Goal: Task Accomplishment & Management: Manage account settings

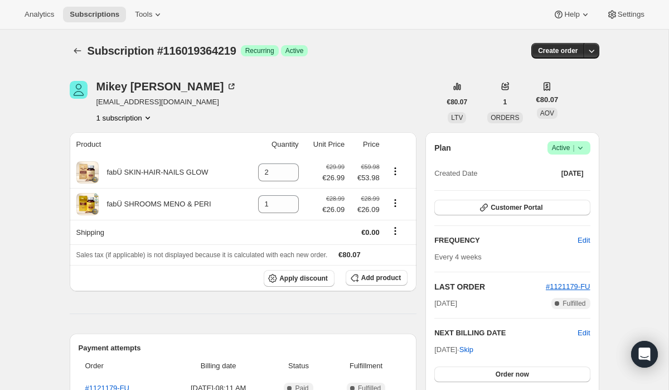
click at [567, 145] on span "Active |" at bounding box center [569, 147] width 34 height 11
click at [552, 193] on span "Cancel subscription" at bounding box center [565, 188] width 63 height 11
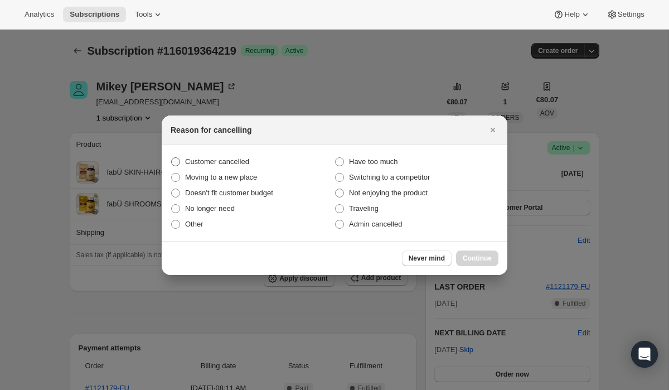
click at [250, 167] on label "Customer cancelled" at bounding box center [253, 162] width 164 height 16
click at [172, 158] on input "Customer cancelled" at bounding box center [171, 157] width 1 height 1
radio input "true"
click at [476, 254] on span "Continue" at bounding box center [477, 258] width 29 height 9
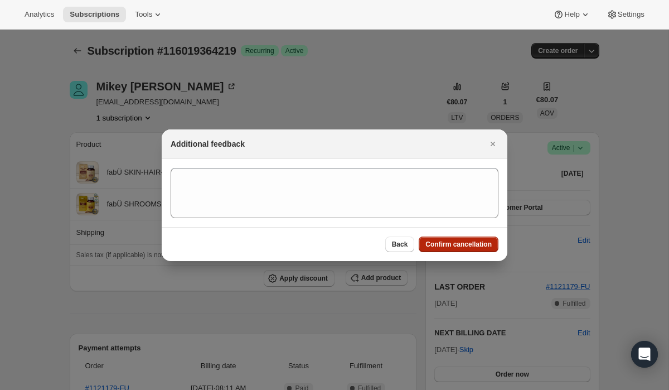
click at [434, 244] on span "Confirm cancellation" at bounding box center [458, 244] width 66 height 9
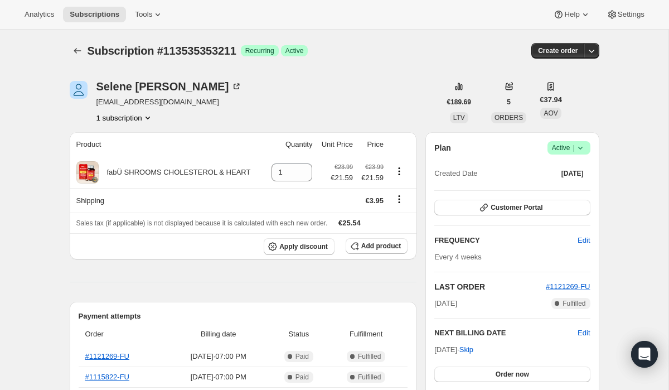
click at [573, 152] on span "Active |" at bounding box center [569, 147] width 34 height 11
click at [485, 133] on div "Plan Success Active | Created Date Jun 7, 2025 Customer Portal FREQUENCY Edit E…" at bounding box center [511, 276] width 173 height 288
click at [498, 201] on button "Customer Portal" at bounding box center [511, 207] width 155 height 16
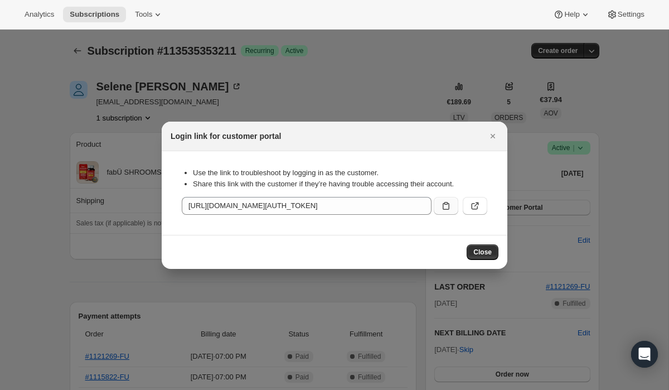
click at [444, 205] on icon ":rc0:" at bounding box center [445, 205] width 11 height 11
click at [498, 135] on button "Close" at bounding box center [493, 136] width 16 height 16
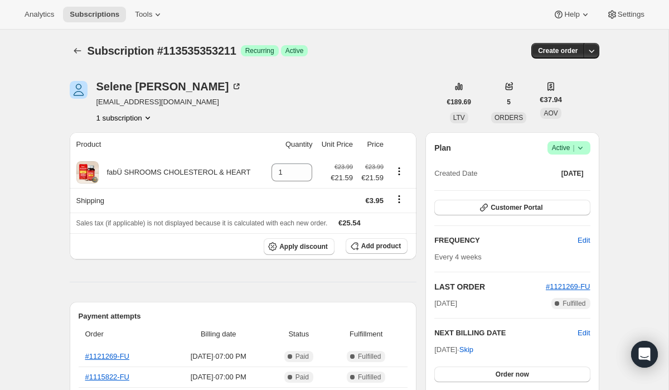
click at [590, 146] on div "Plan Success Active | Created Date Jun 7, 2025 Customer Portal FREQUENCY Edit E…" at bounding box center [511, 276] width 173 height 288
click at [578, 148] on icon at bounding box center [579, 148] width 4 height 3
click at [560, 167] on span "Pause subscription" at bounding box center [564, 169] width 61 height 8
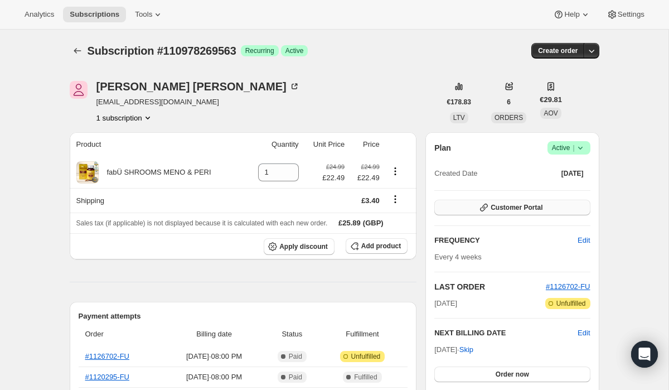
click at [496, 207] on span "Customer Portal" at bounding box center [516, 207] width 52 height 9
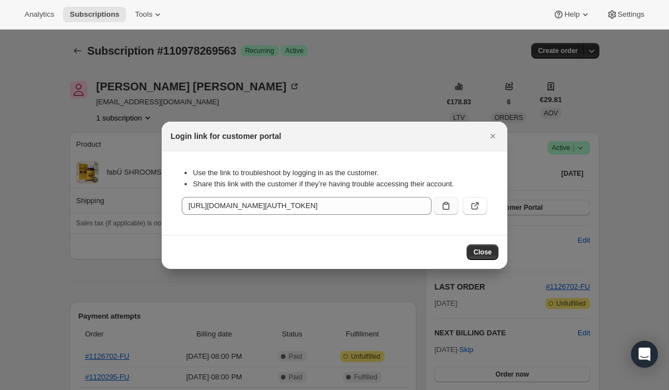
click at [443, 202] on icon ":rc0:" at bounding box center [445, 205] width 11 height 11
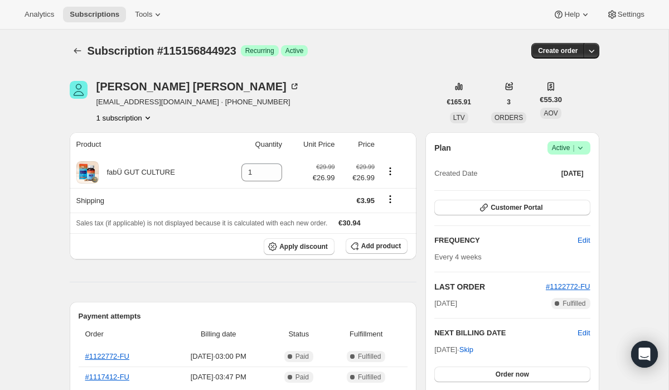
click at [563, 148] on span "Active |" at bounding box center [569, 147] width 34 height 11
click at [569, 187] on span "Cancel subscription" at bounding box center [565, 188] width 63 height 8
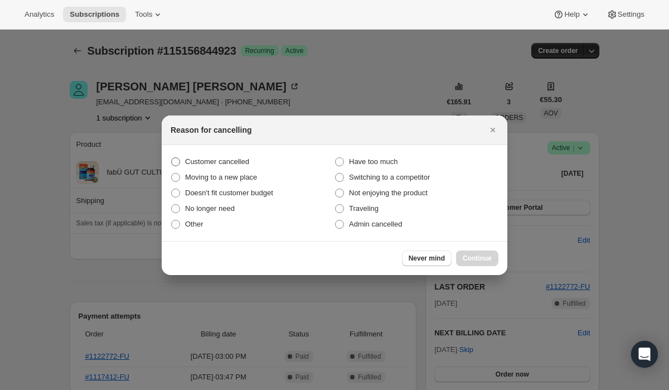
click at [238, 160] on span "Customer cancelled" at bounding box center [217, 161] width 64 height 8
click at [172, 158] on input "Customer cancelled" at bounding box center [171, 157] width 1 height 1
radio input "true"
click at [472, 253] on button "Continue" at bounding box center [477, 258] width 42 height 16
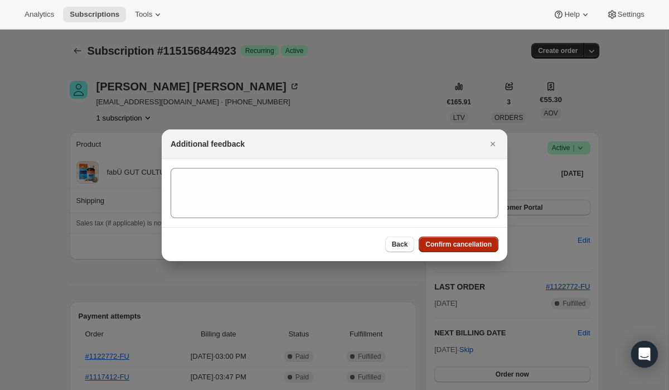
click at [435, 242] on span "Confirm cancellation" at bounding box center [458, 244] width 66 height 9
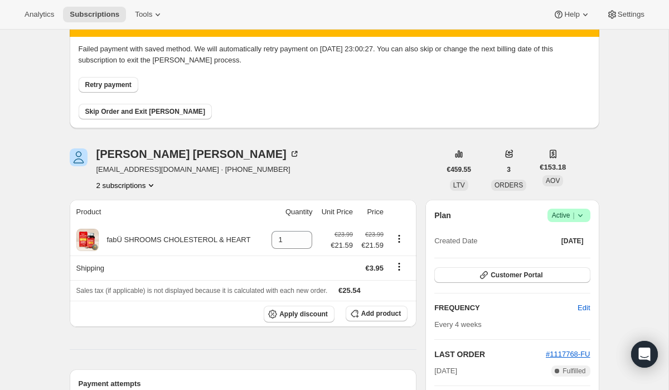
scroll to position [59, 0]
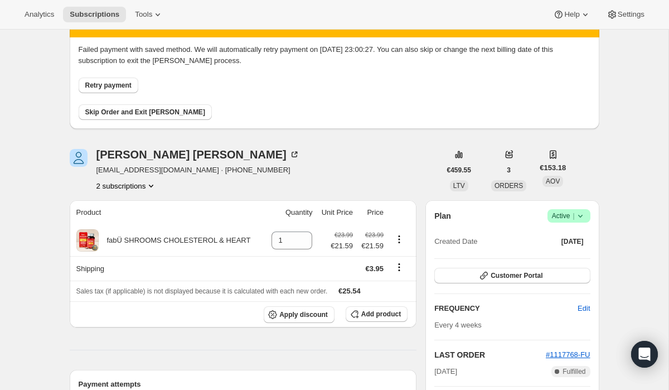
click at [577, 217] on icon at bounding box center [580, 215] width 11 height 11
click at [522, 270] on button "Customer Portal" at bounding box center [511, 275] width 155 height 16
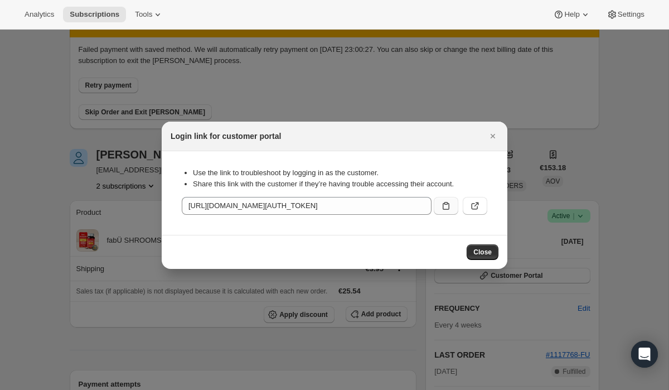
click at [448, 205] on icon ":rc0:" at bounding box center [445, 206] width 7 height 8
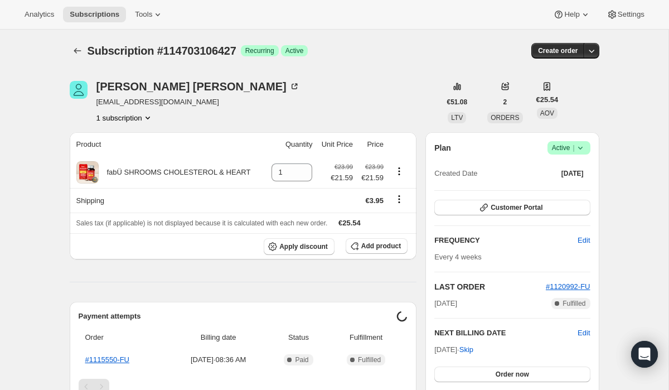
click at [579, 151] on icon at bounding box center [580, 147] width 11 height 11
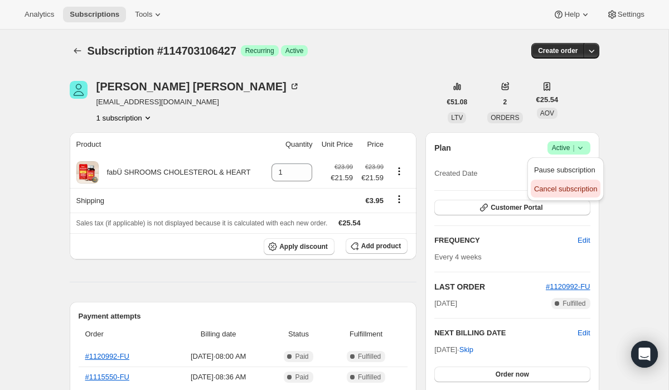
click at [561, 192] on span "Cancel subscription" at bounding box center [565, 188] width 63 height 8
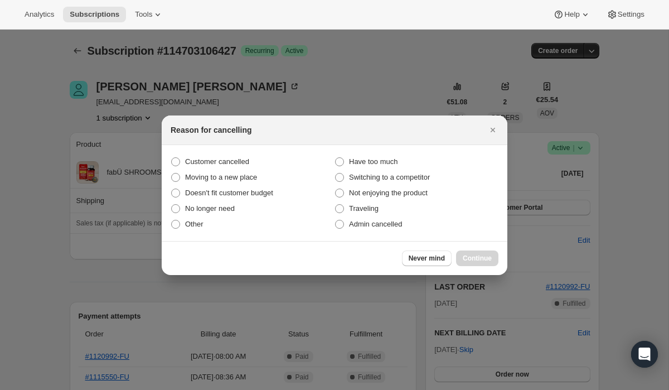
click at [301, 152] on section "Customer cancelled Have too much Moving to a new place Switching to a competito…" at bounding box center [334, 193] width 345 height 96
click at [282, 165] on label "Customer cancelled" at bounding box center [253, 162] width 164 height 16
click at [172, 158] on input "Customer cancelled" at bounding box center [171, 157] width 1 height 1
radio input "true"
click at [478, 261] on span "Continue" at bounding box center [477, 258] width 29 height 9
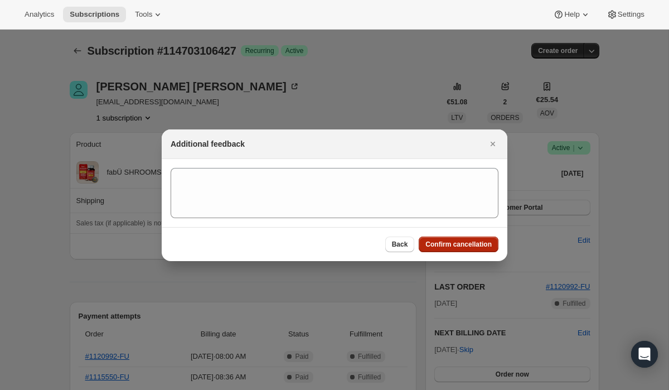
click at [455, 245] on span "Confirm cancellation" at bounding box center [458, 244] width 66 height 9
